Goal: Answer question/provide support: Answer question/provide support

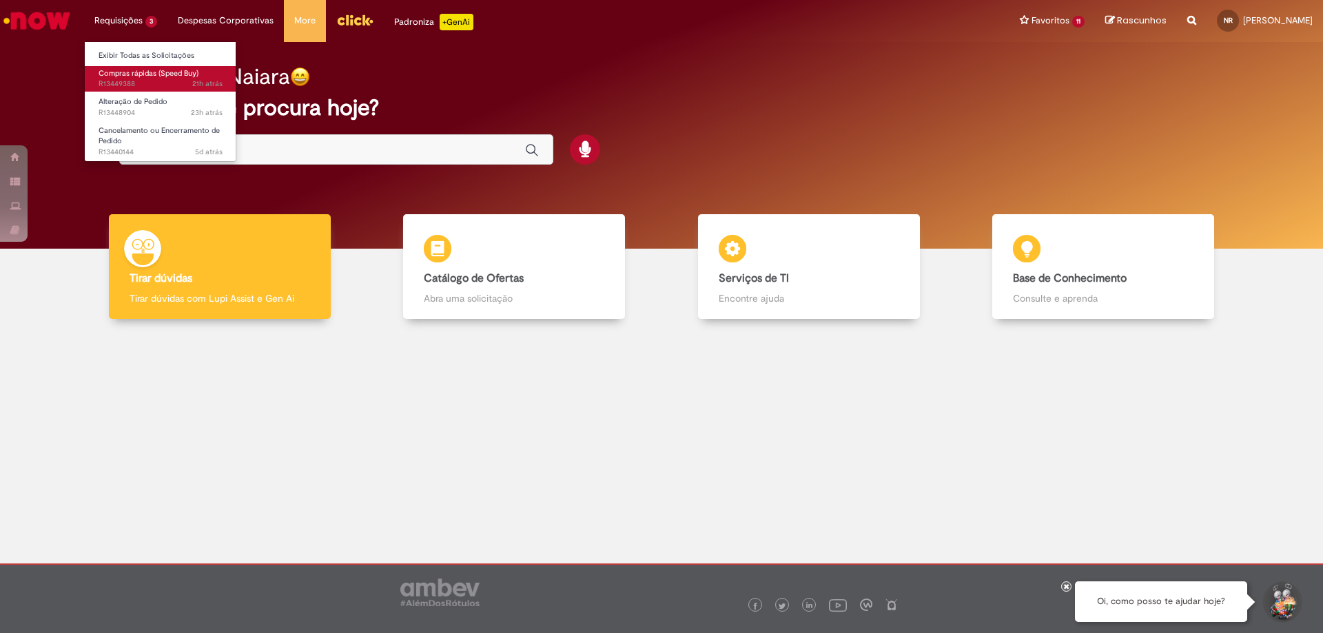
click at [136, 72] on span "Compras rápidas (Speed Buy)" at bounding box center [149, 73] width 100 height 10
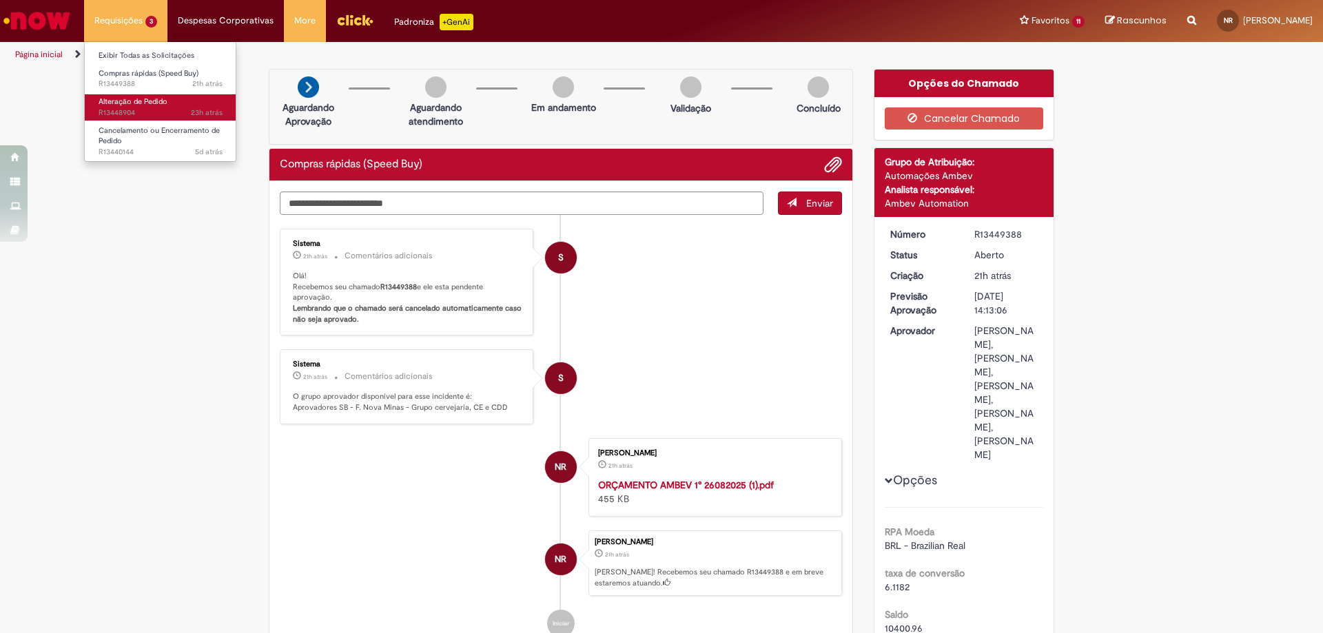
click at [125, 110] on span "23h atrás 23 horas atrás R13448904" at bounding box center [161, 113] width 124 height 11
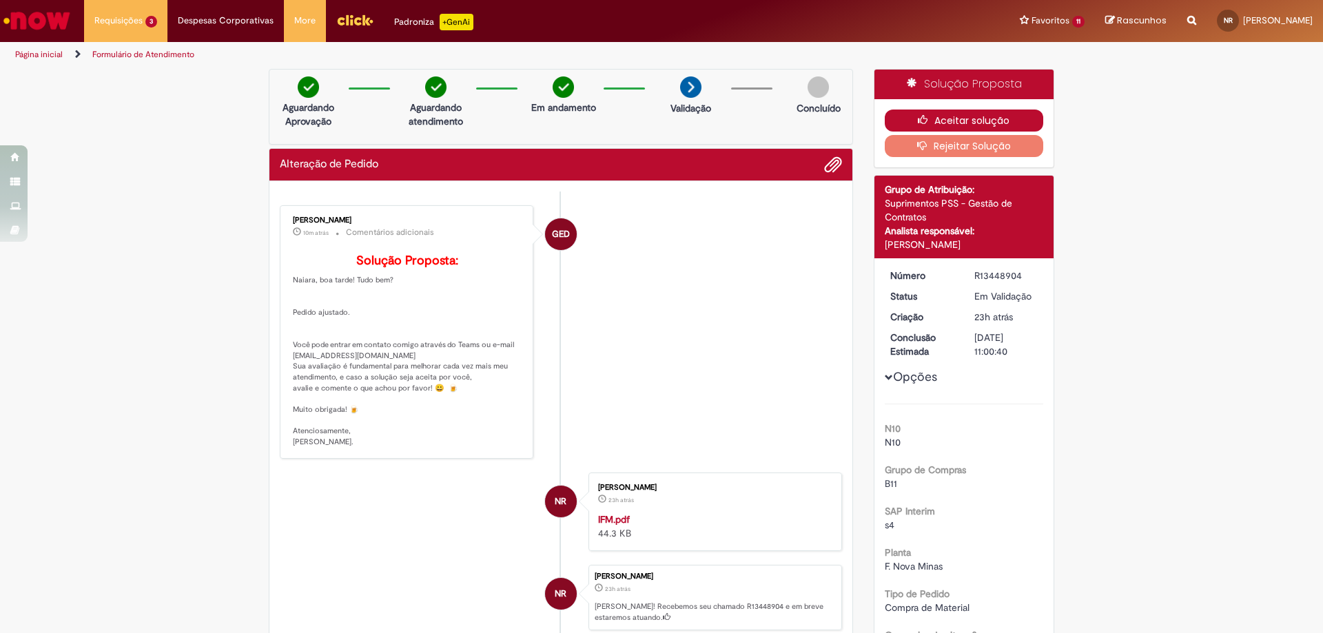
click at [996, 113] on button "Aceitar solução" at bounding box center [964, 121] width 159 height 22
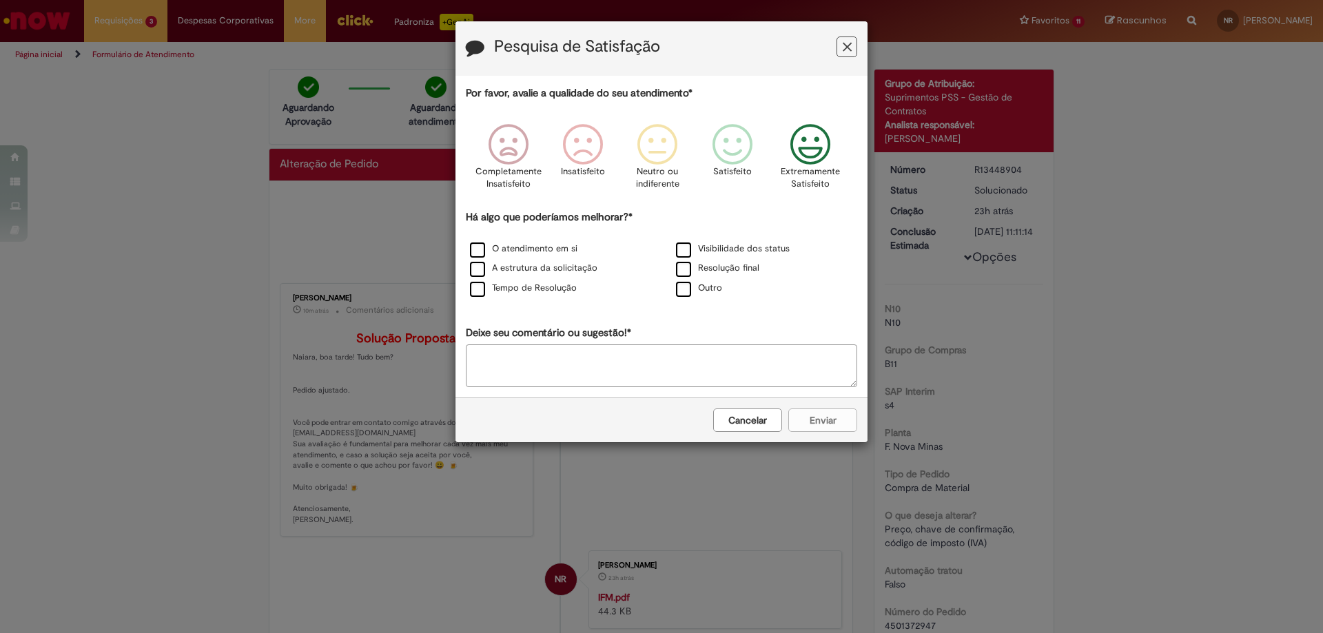
click at [807, 145] on icon "Feedback" at bounding box center [811, 144] width 52 height 41
click at [487, 290] on label "Tempo de Resolução" at bounding box center [523, 288] width 107 height 13
click at [826, 426] on button "Enviar" at bounding box center [822, 420] width 69 height 23
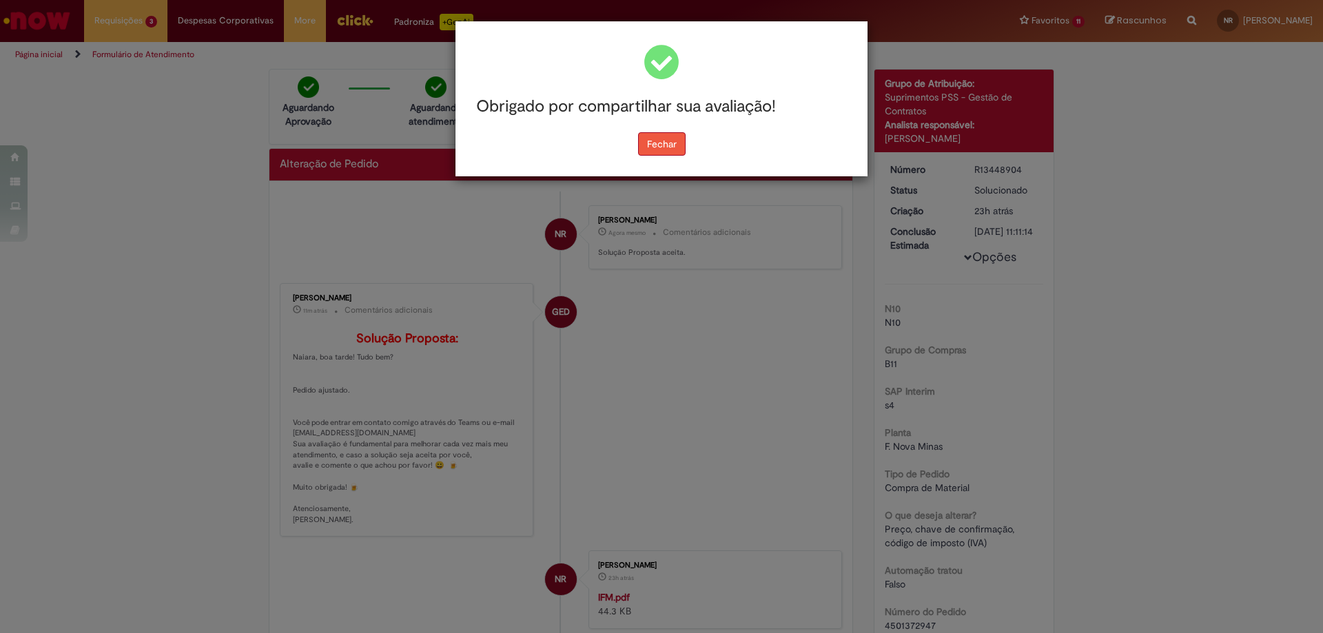
click at [664, 148] on button "Fechar" at bounding box center [662, 143] width 48 height 23
